Goal: Task Accomplishment & Management: Use online tool/utility

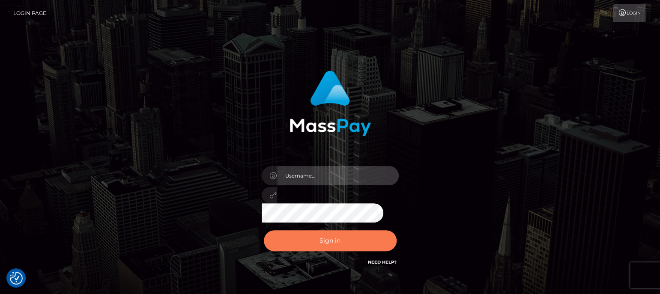
type input "aluasupport"
click at [323, 244] on button "Sign in" at bounding box center [330, 240] width 133 height 21
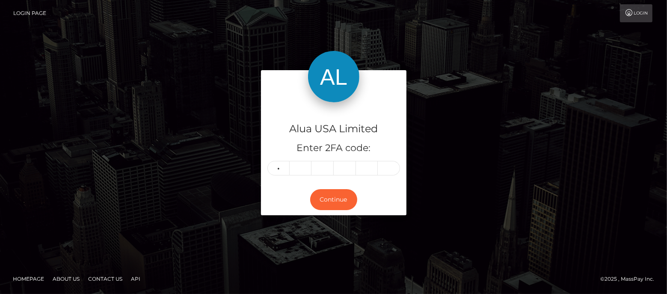
type input "7"
type input "5"
type input "8"
type input "5"
type input "9"
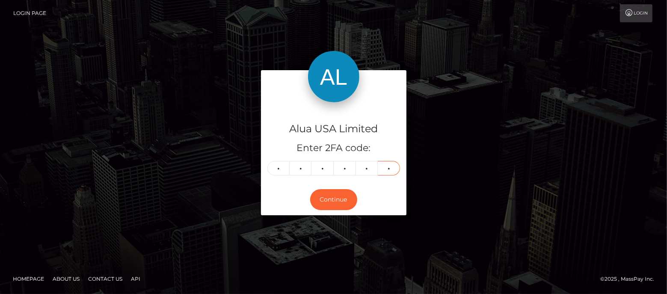
type input "9"
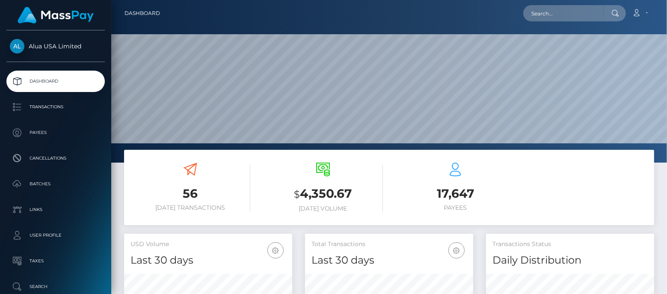
scroll to position [151, 168]
click at [537, 15] on input "text" at bounding box center [564, 13] width 80 height 16
paste input "5dd37591406f2311cc209938"
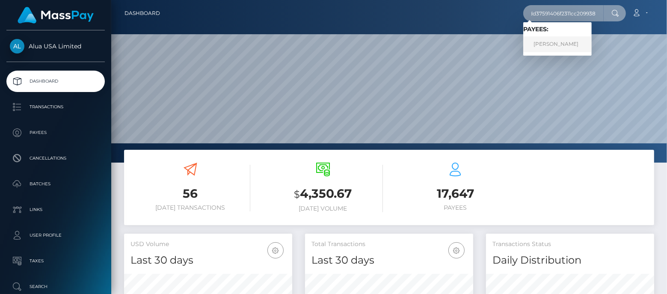
type input "5dd37591406f2311cc209938"
click at [561, 43] on link "Juliette Robelo" at bounding box center [558, 44] width 69 height 16
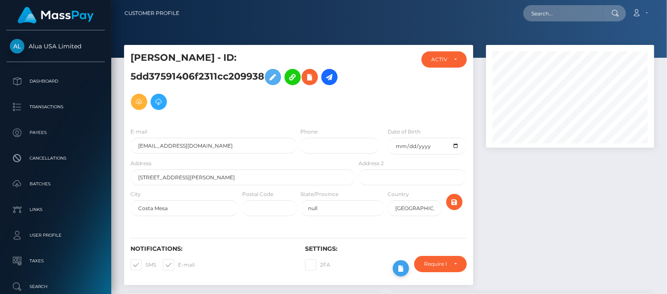
scroll to position [428054, 427989]
click at [402, 268] on icon at bounding box center [401, 268] width 10 height 11
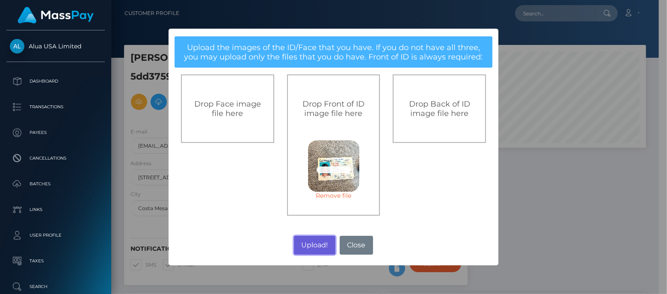
click at [316, 243] on button "Upload!" at bounding box center [315, 245] width 42 height 19
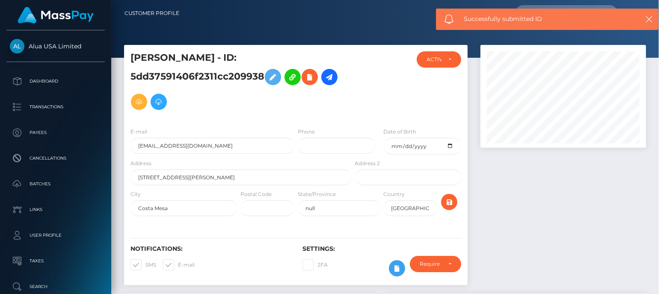
scroll to position [102, 168]
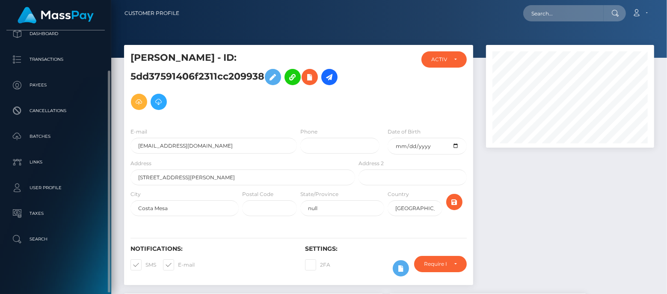
scroll to position [107, 0]
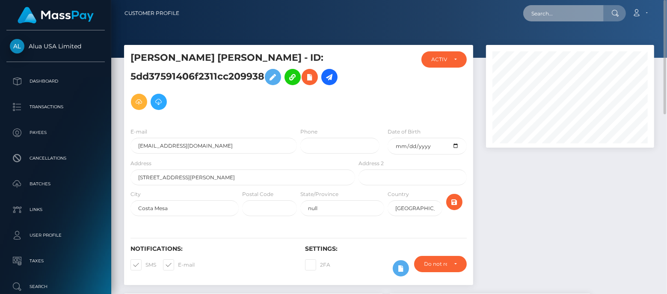
click at [564, 10] on input "text" at bounding box center [564, 13] width 80 height 16
paste input "601d7a5df2706e00e65aa5c4"
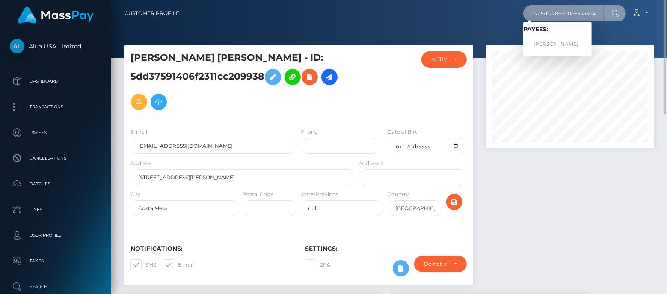
type input "601d7a5df2706e00e65aa5c4"
click at [559, 44] on link "Davita joni Mcnab" at bounding box center [558, 44] width 69 height 16
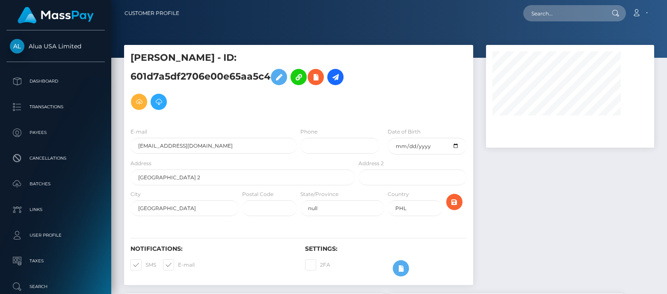
select select "0"
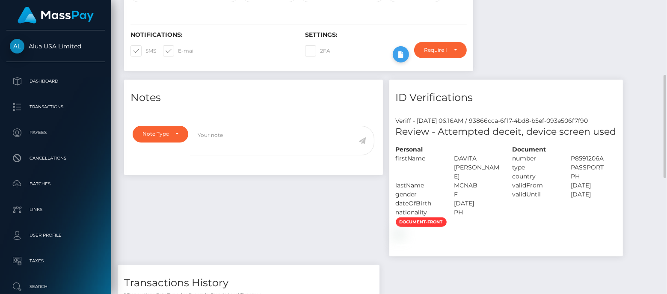
click at [397, 55] on icon at bounding box center [401, 54] width 10 height 11
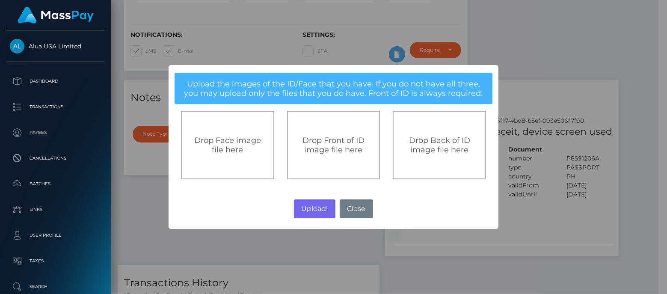
scroll to position [428054, 427992]
click at [360, 207] on button "Close" at bounding box center [356, 209] width 33 height 19
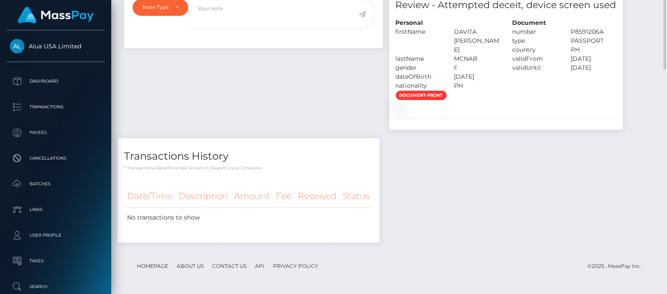
scroll to position [120, 0]
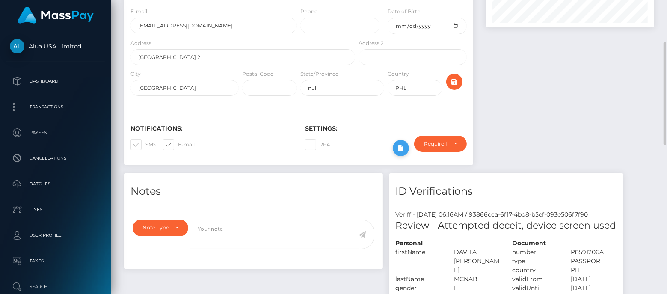
click at [399, 150] on icon at bounding box center [401, 148] width 10 height 11
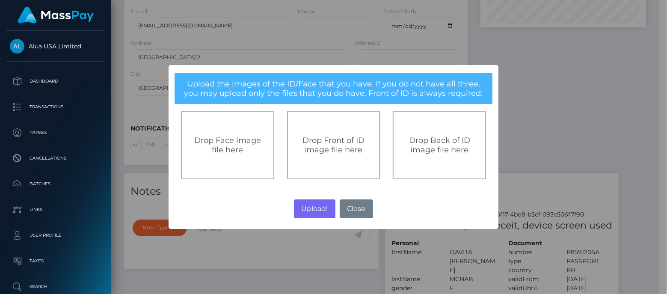
scroll to position [428054, 427992]
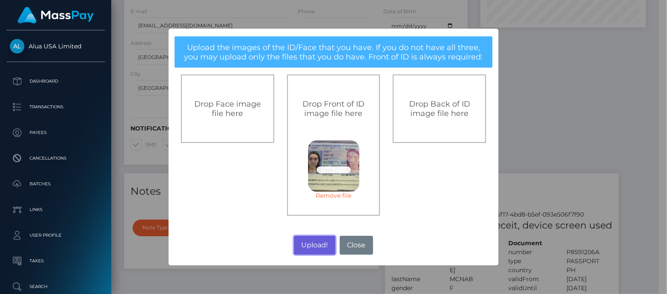
click at [321, 243] on button "Upload!" at bounding box center [315, 245] width 42 height 19
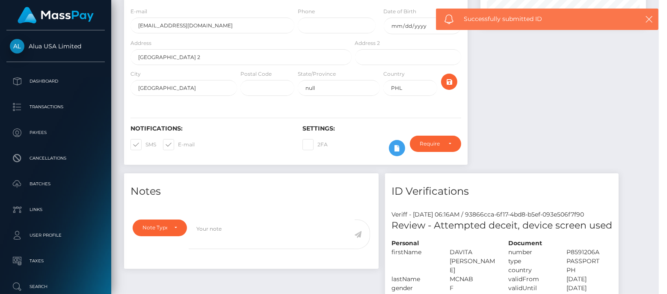
scroll to position [102, 168]
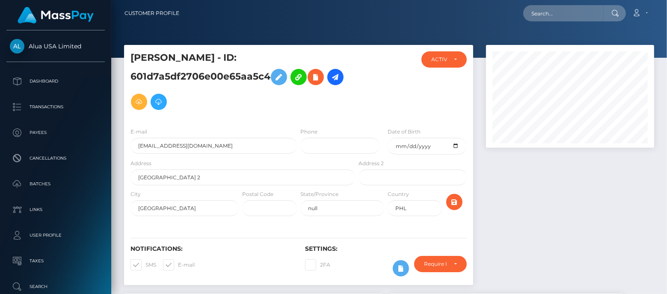
scroll to position [321, 0]
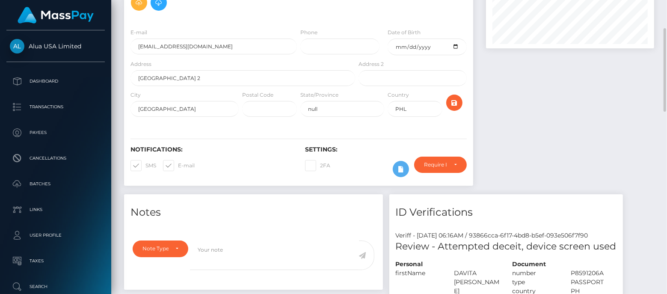
scroll to position [206, 0]
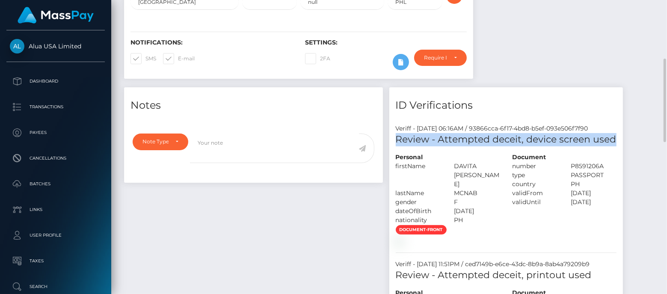
copy h5 "Review - Attempted deceit, device screen used"
drag, startPoint x: 618, startPoint y: 139, endPoint x: 395, endPoint y: 141, distance: 223.1
click at [395, 141] on div "Review - Attempted deceit, device screen used" at bounding box center [507, 143] width 234 height 20
copy h5 "Review - Attempted deceit, device screen used"
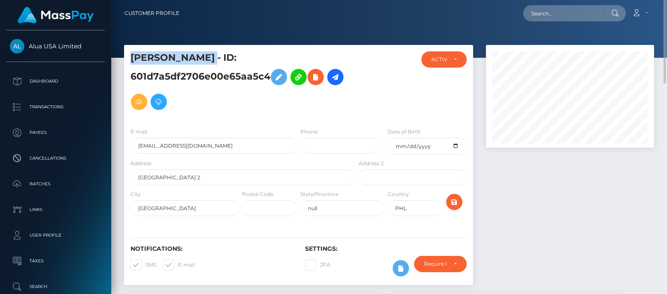
drag, startPoint x: 132, startPoint y: 57, endPoint x: 217, endPoint y: 58, distance: 85.2
click at [217, 58] on h5 "[PERSON_NAME] - ID: 601d7a5df2706e00e65aa5c4" at bounding box center [241, 82] width 220 height 63
copy h5 "Davita joni Mcnab"
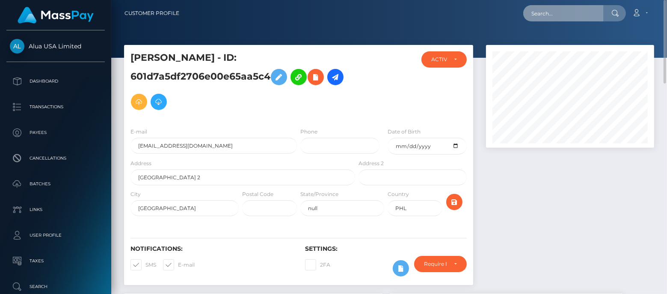
drag, startPoint x: 563, startPoint y: 13, endPoint x: 535, endPoint y: 9, distance: 28.2
click at [563, 13] on input "text" at bounding box center [564, 13] width 80 height 16
paste input "65e2e92e6e7829d1d602503c"
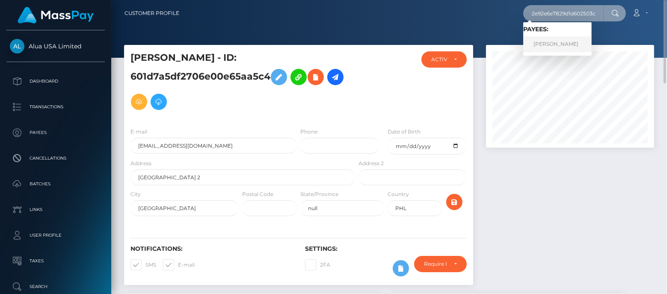
type input "65e2e92e6e7829d1d602503c"
click at [548, 43] on link "Charlotte Marshalsey" at bounding box center [558, 44] width 69 height 16
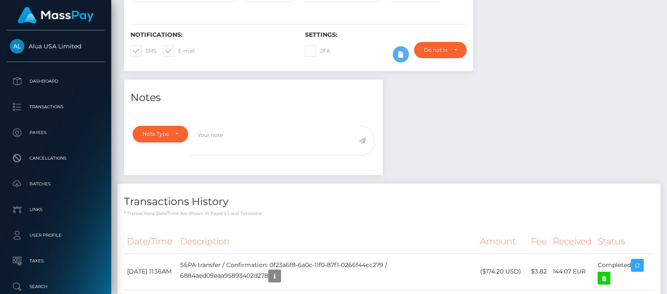
scroll to position [107, 0]
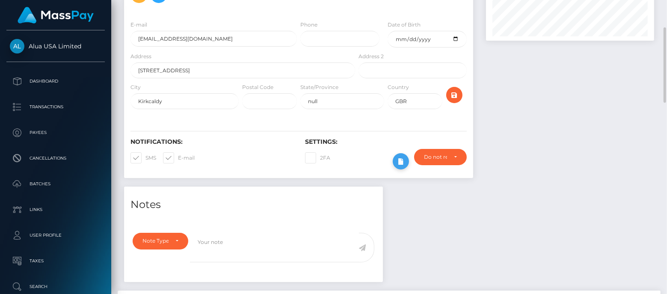
click at [403, 160] on icon at bounding box center [401, 161] width 10 height 11
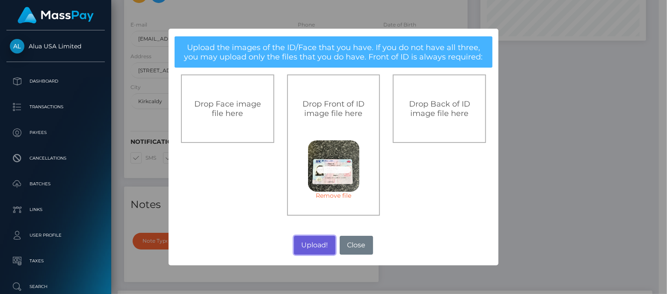
click at [319, 244] on button "Upload!" at bounding box center [315, 245] width 42 height 19
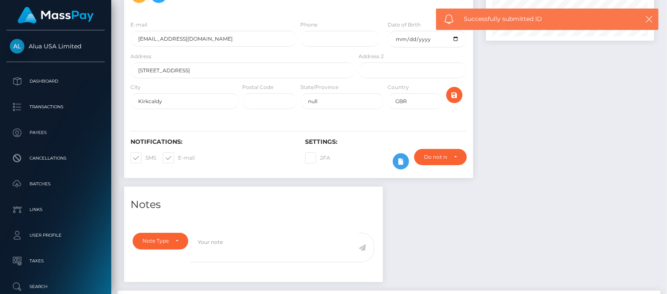
scroll to position [102, 168]
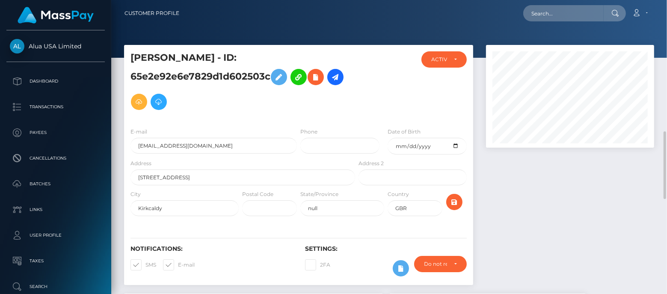
scroll to position [214, 0]
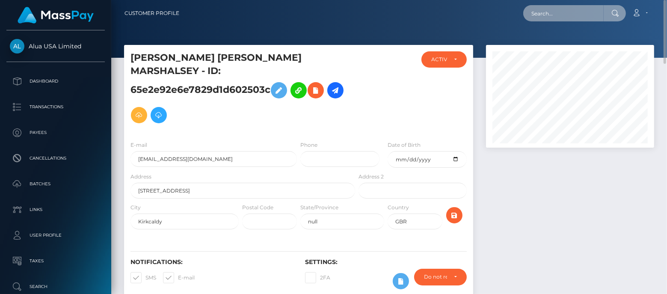
click at [554, 11] on input "text" at bounding box center [564, 13] width 80 height 16
paste input "680f35c417fd18f8f00eced2"
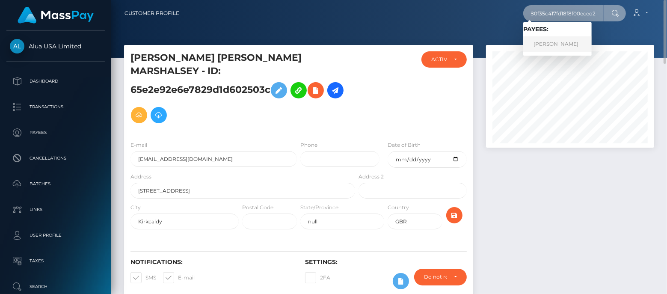
type input "680f35c417fd18f8f00eced2"
click at [540, 40] on link "Magnolia Chan" at bounding box center [558, 44] width 69 height 16
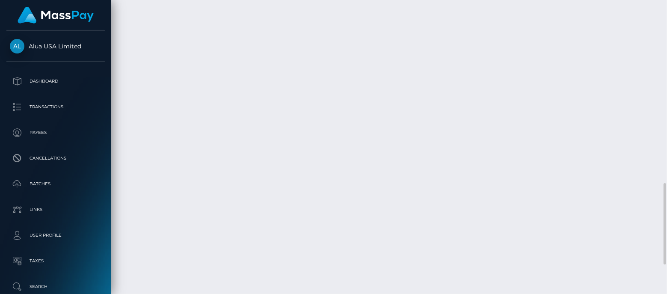
scroll to position [772, 0]
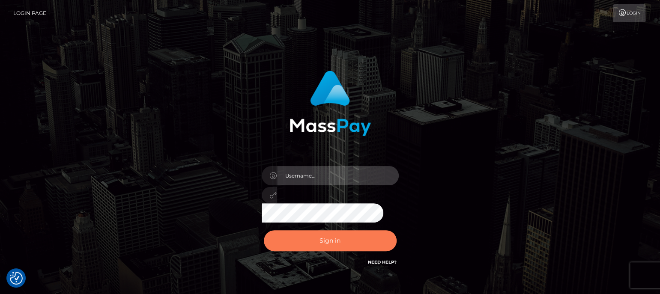
type input "aluasupport"
click at [348, 241] on button "Sign in" at bounding box center [330, 240] width 133 height 21
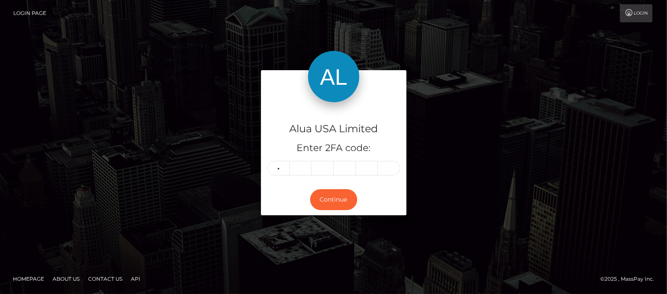
type input "7"
type input "1"
type input "4"
type input "0"
type input "9"
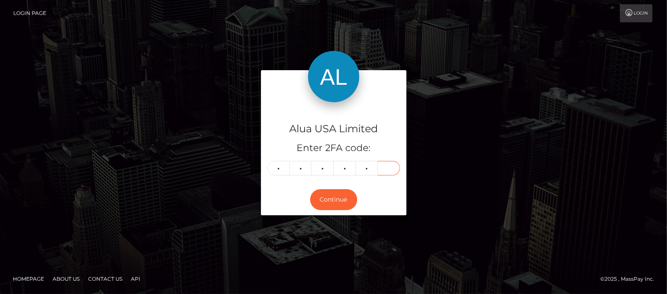
type input "2"
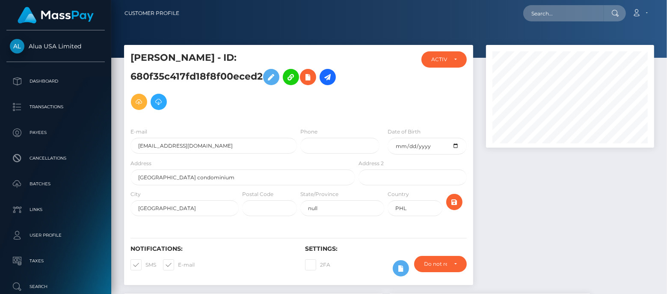
scroll to position [102, 168]
click at [559, 14] on input "text" at bounding box center [564, 13] width 80 height 16
paste input "68962a07afcb8f6eda017082"
drag, startPoint x: 562, startPoint y: 189, endPoint x: 553, endPoint y: 165, distance: 26.2
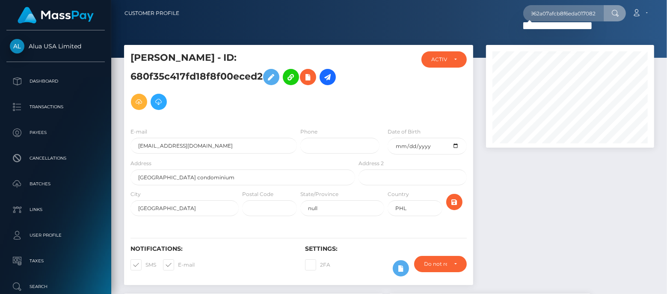
click at [562, 190] on div at bounding box center [570, 169] width 181 height 249
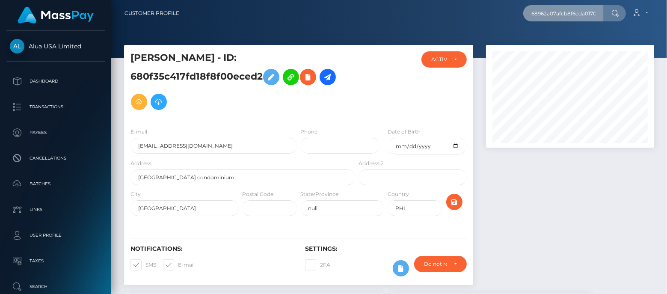
click at [581, 19] on input "68962a07afcb8f6eda017082" at bounding box center [564, 13] width 80 height 16
paste input "7c3d73883c359ee9d0b8f7e"
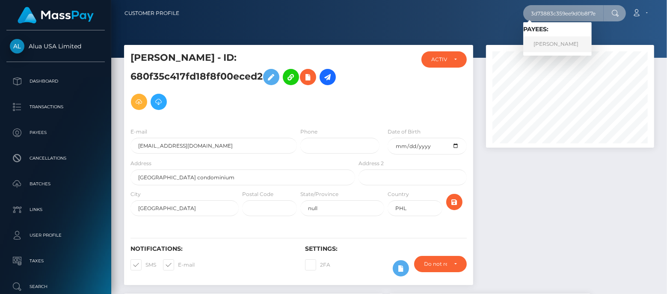
type input "67c3d73883c359ee9d0b8f7e"
click at [564, 45] on link "April Lofstrom" at bounding box center [558, 44] width 69 height 16
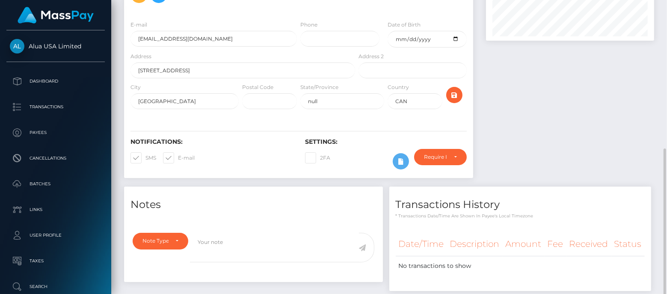
scroll to position [154, 0]
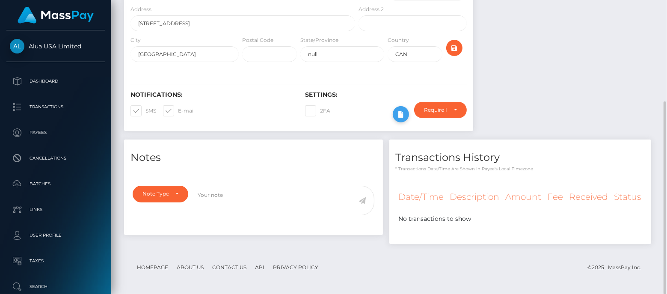
click at [405, 111] on icon at bounding box center [401, 114] width 10 height 11
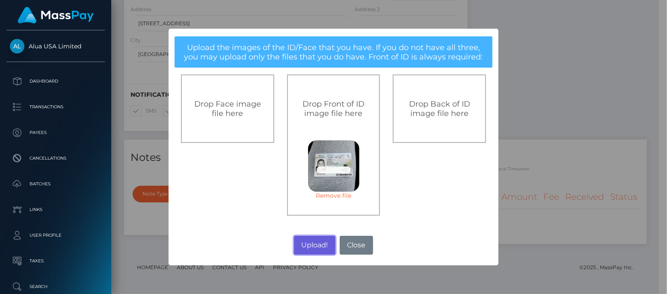
click at [316, 239] on button "Upload!" at bounding box center [315, 245] width 42 height 19
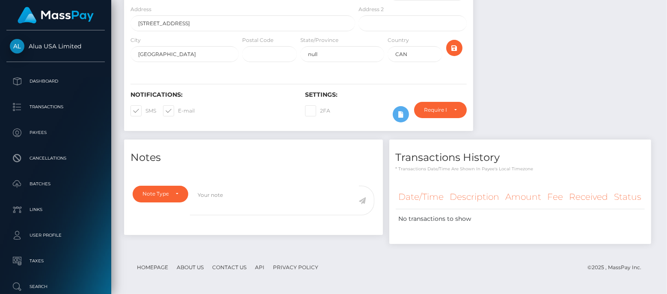
scroll to position [102, 168]
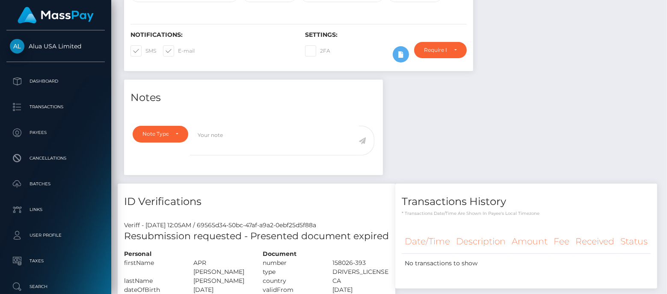
scroll to position [310, 0]
